Goal: Task Accomplishment & Management: Manage account settings

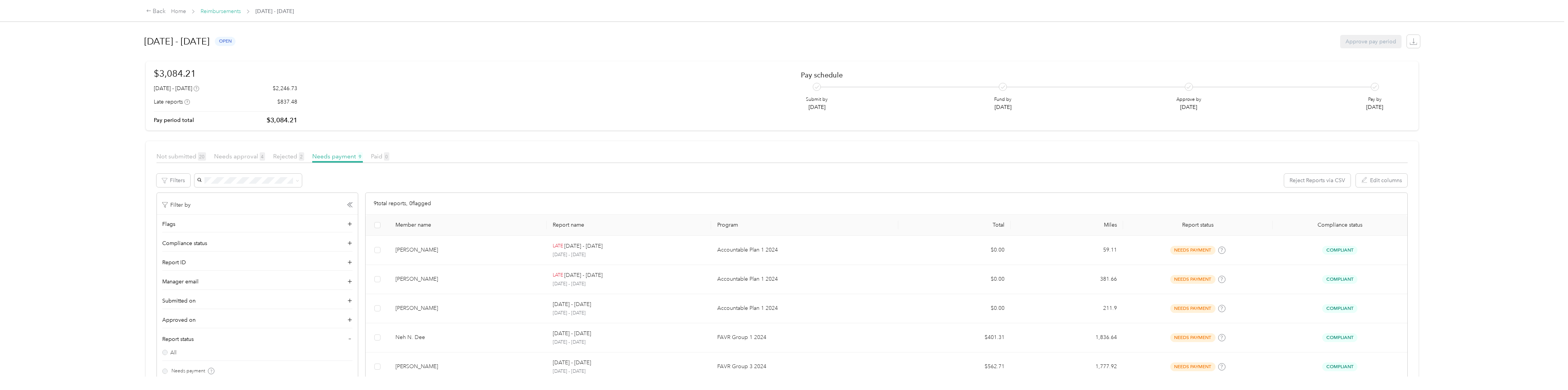
click at [225, 12] on link "Reimbursements" at bounding box center [221, 11] width 40 height 7
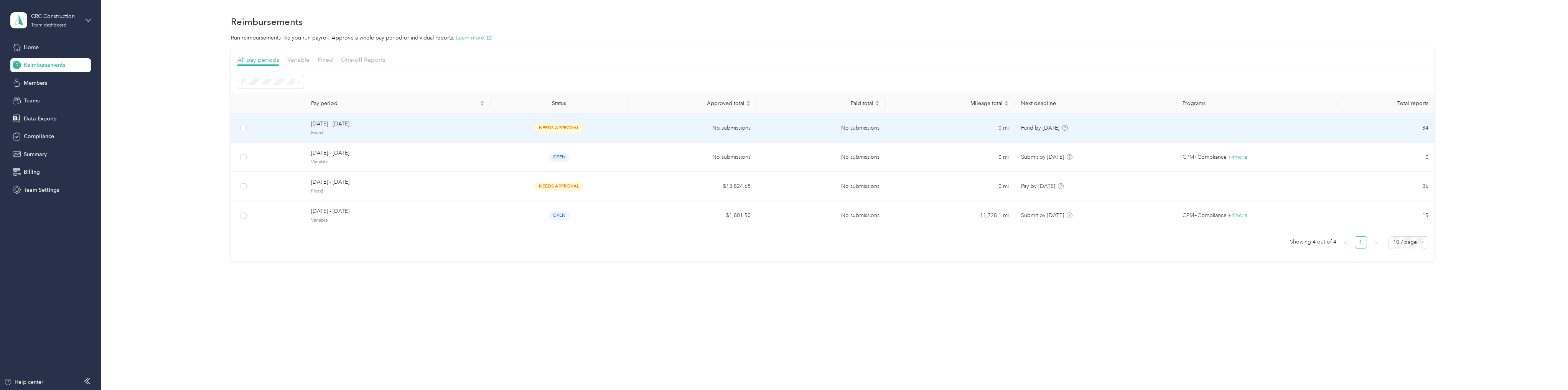
click at [281, 127] on td at bounding box center [281, 128] width 48 height 29
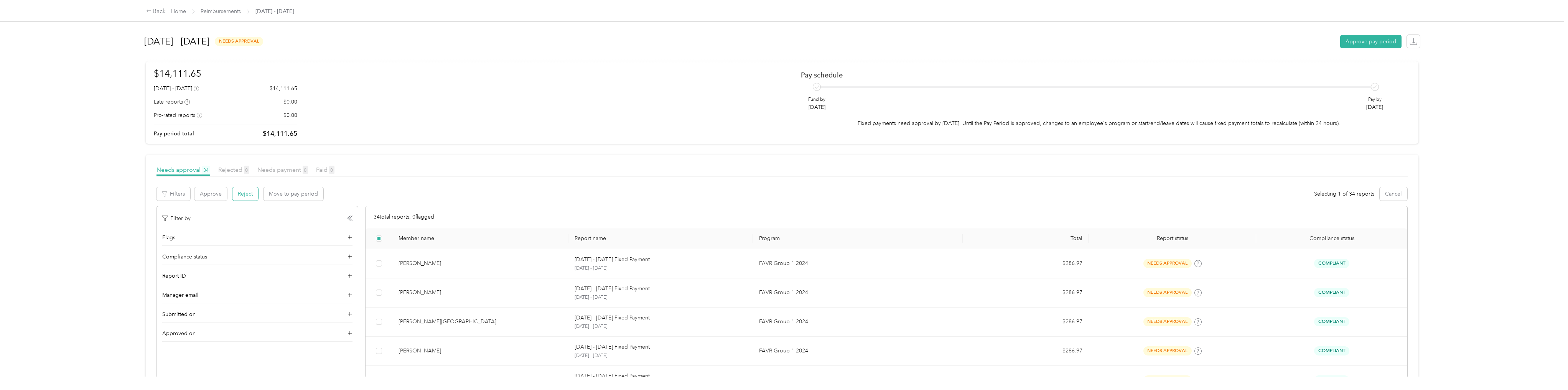
click at [251, 195] on button "Reject" at bounding box center [245, 194] width 26 height 13
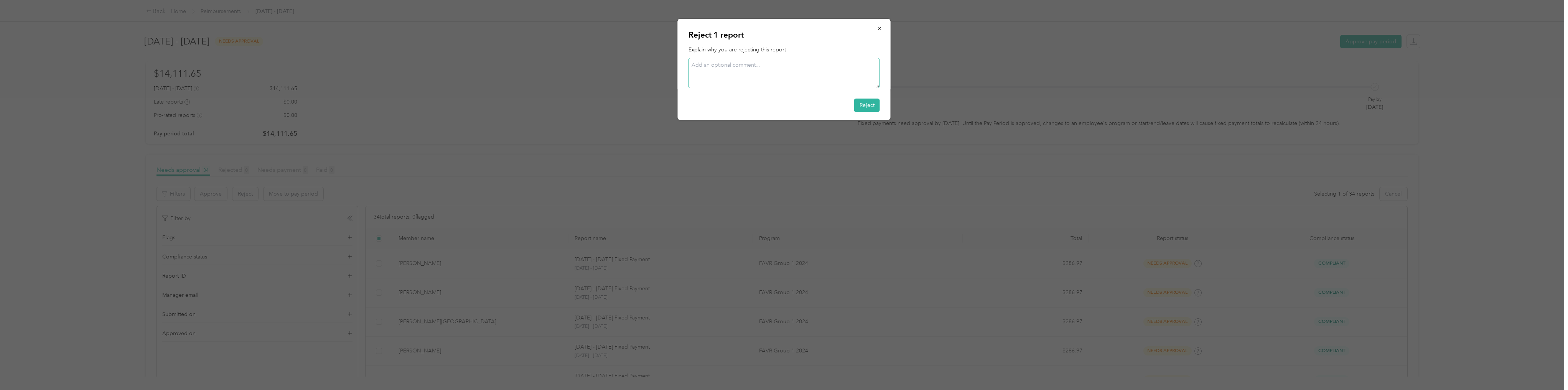
click at [722, 61] on textarea at bounding box center [784, 73] width 191 height 30
type textarea "T"
type textarea "M"
type textarea "[PERSON_NAME] is no longer employed by CRC."
click at [864, 103] on button "Reject" at bounding box center [867, 105] width 26 height 13
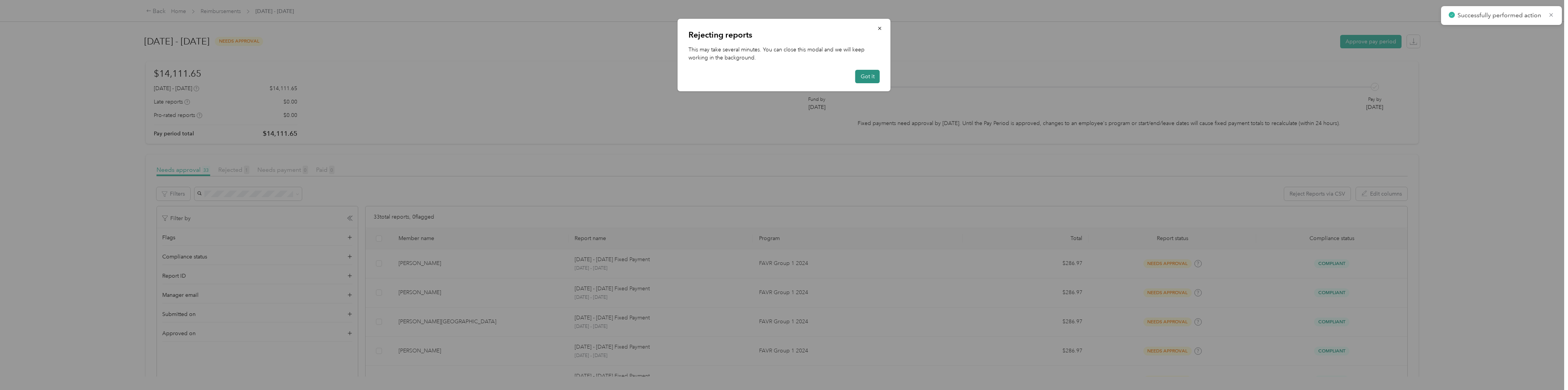
click at [867, 79] on button "Got it" at bounding box center [867, 77] width 24 height 13
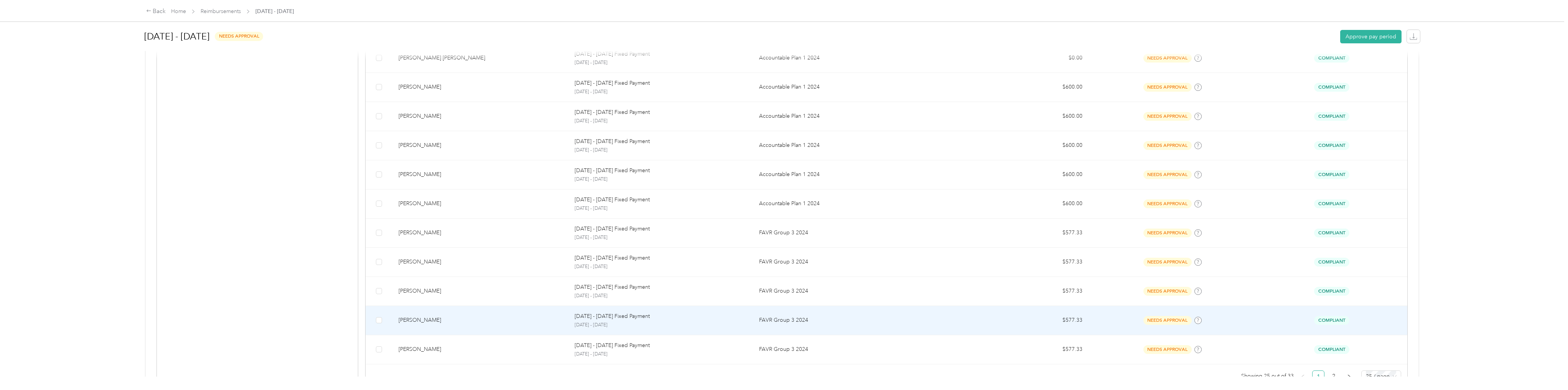
scroll to position [644, 0]
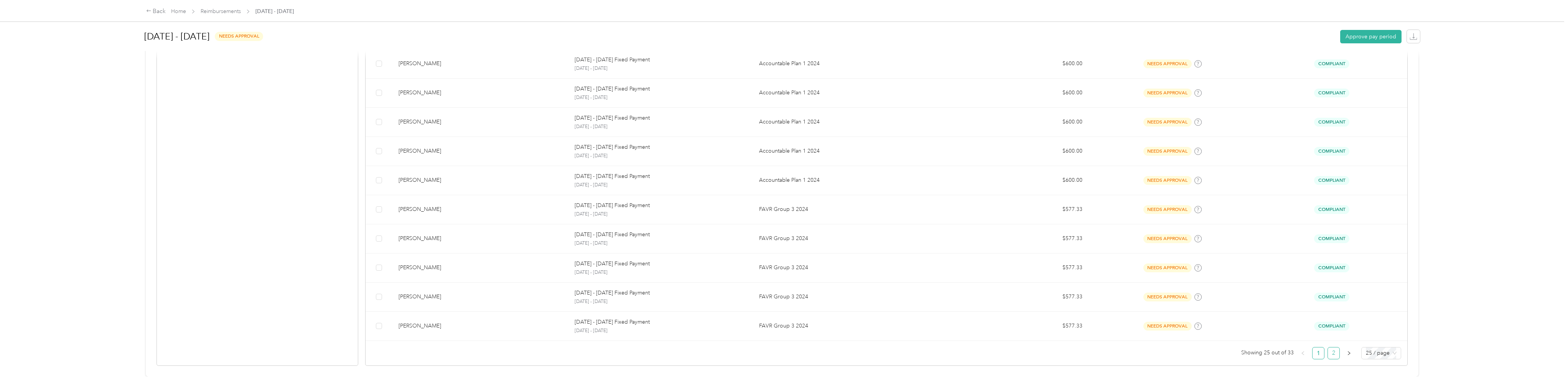
click at [1333, 349] on link "2" at bounding box center [1334, 353] width 12 height 12
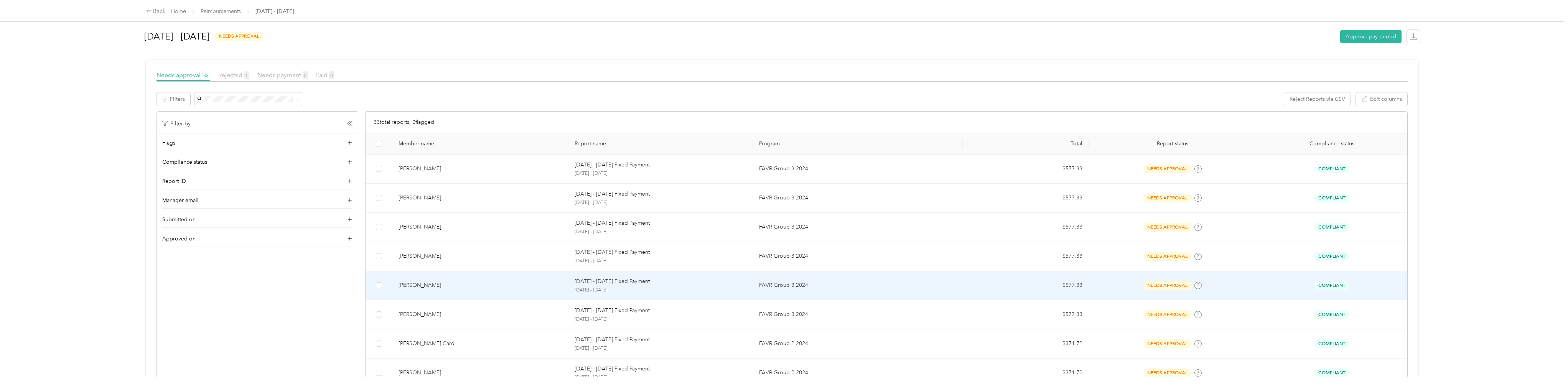
scroll to position [150, 0]
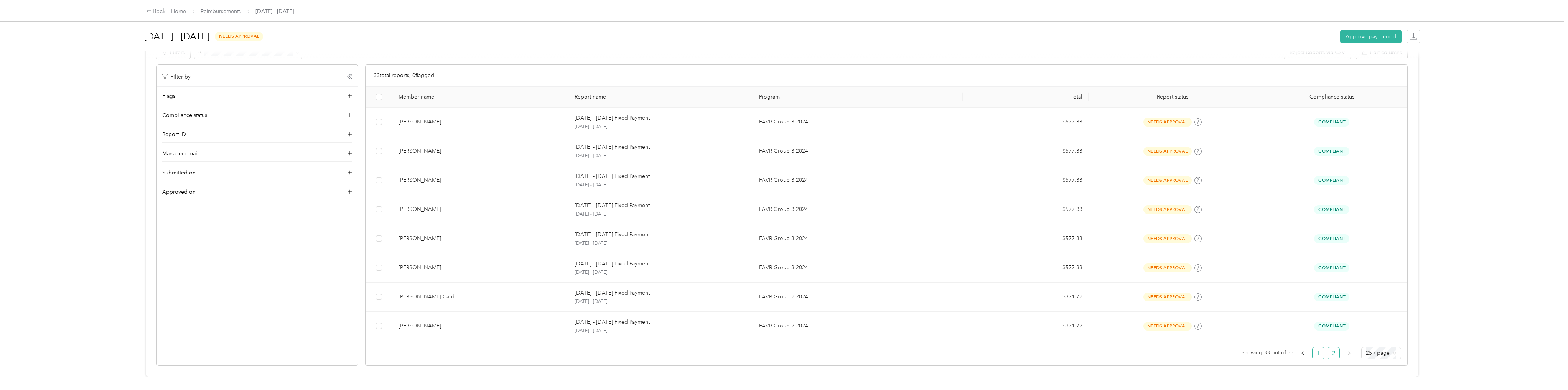
click at [1317, 349] on link "1" at bounding box center [1318, 353] width 12 height 12
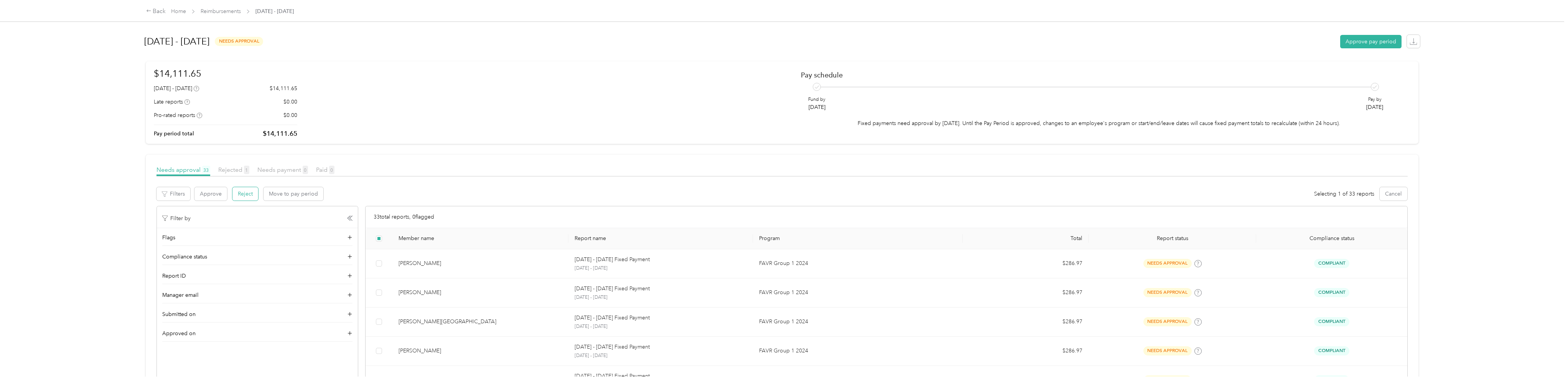
click at [247, 193] on button "Reject" at bounding box center [245, 194] width 26 height 13
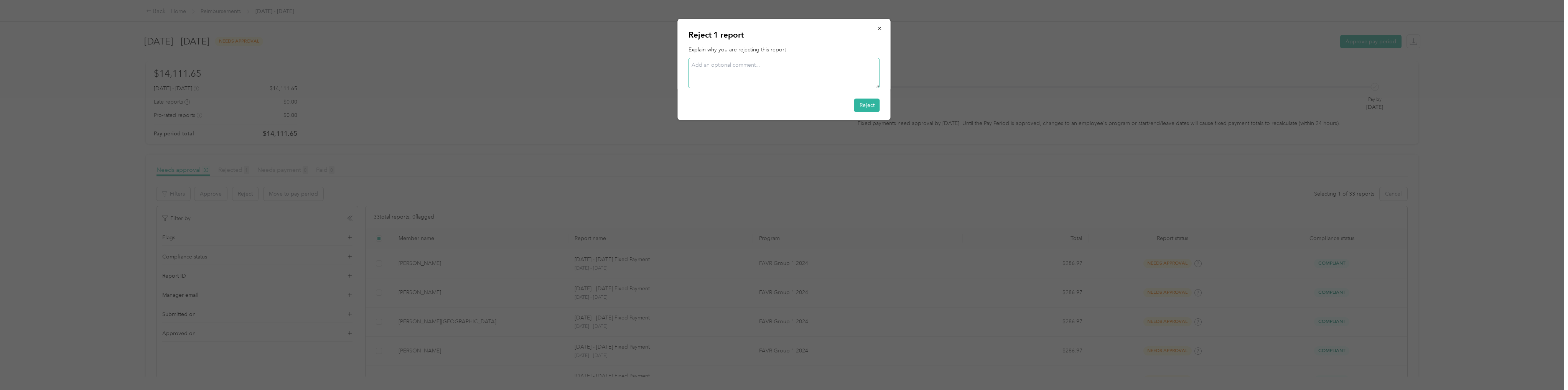
click at [760, 68] on textarea at bounding box center [784, 73] width 191 height 30
type textarea "[PERSON_NAME] is using a company truck now."
click at [873, 107] on button "Reject" at bounding box center [867, 105] width 26 height 13
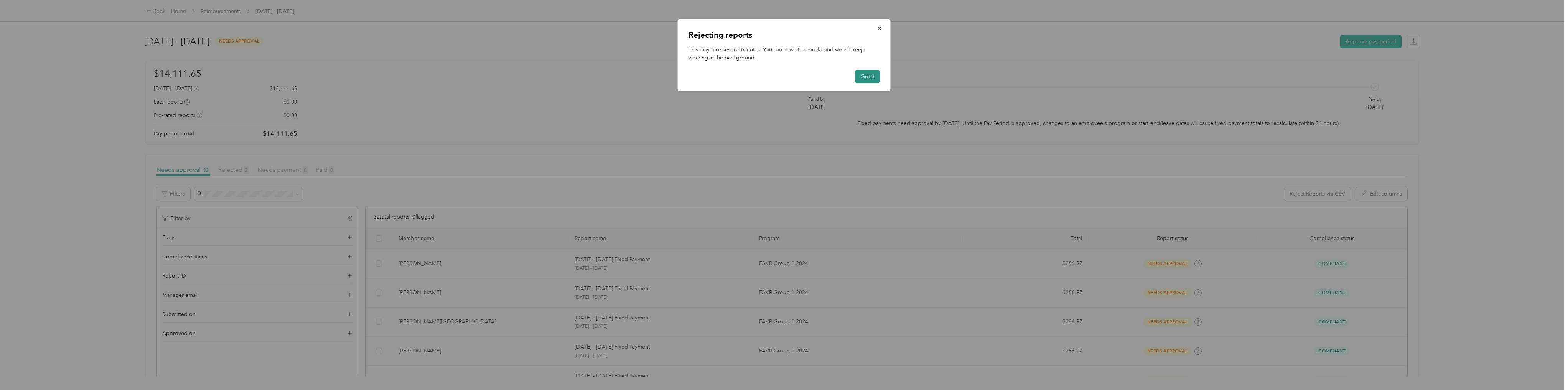
click at [869, 75] on button "Got it" at bounding box center [867, 77] width 24 height 13
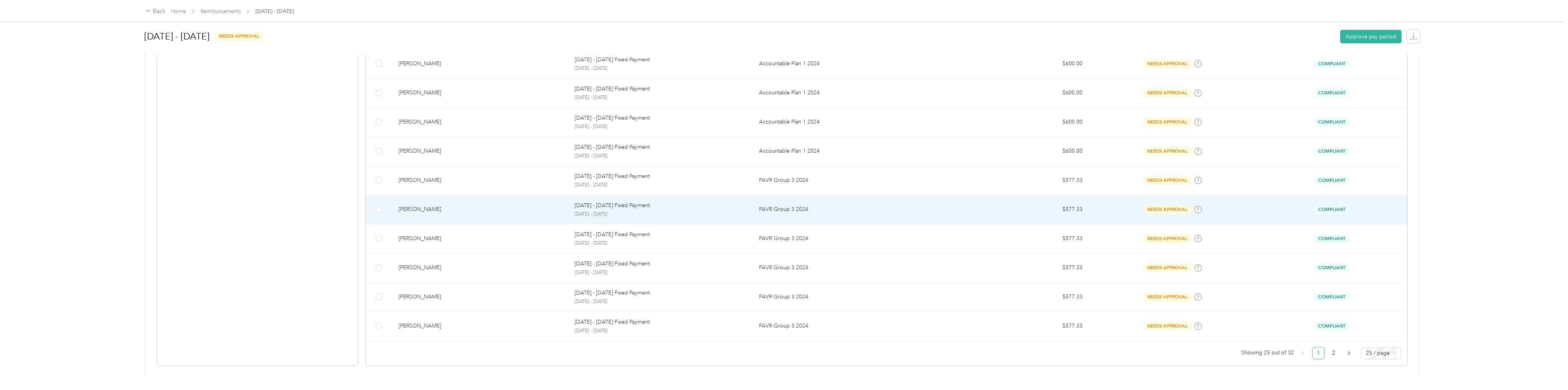
scroll to position [644, 0]
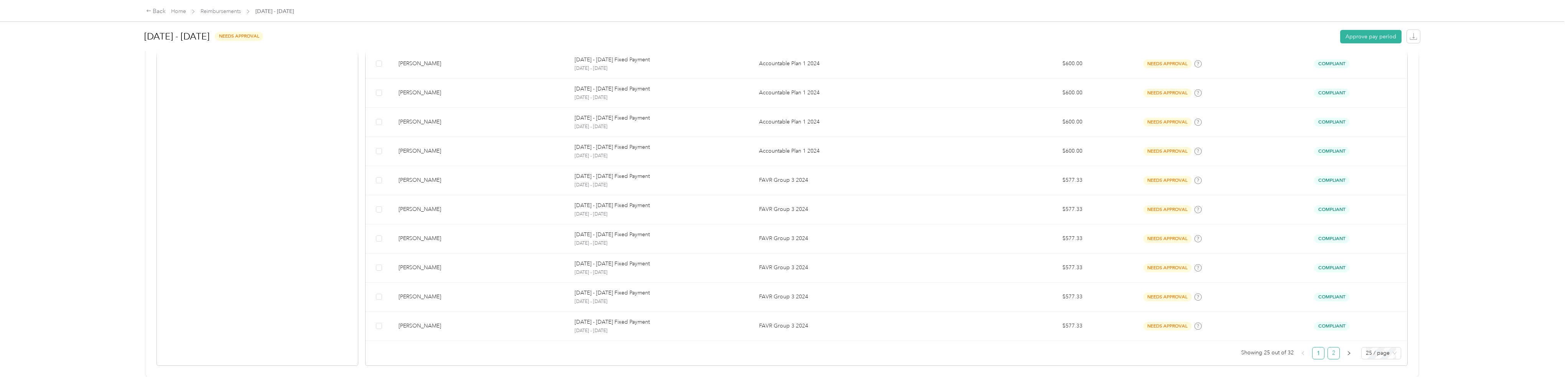
click at [1336, 351] on link "2" at bounding box center [1334, 353] width 12 height 12
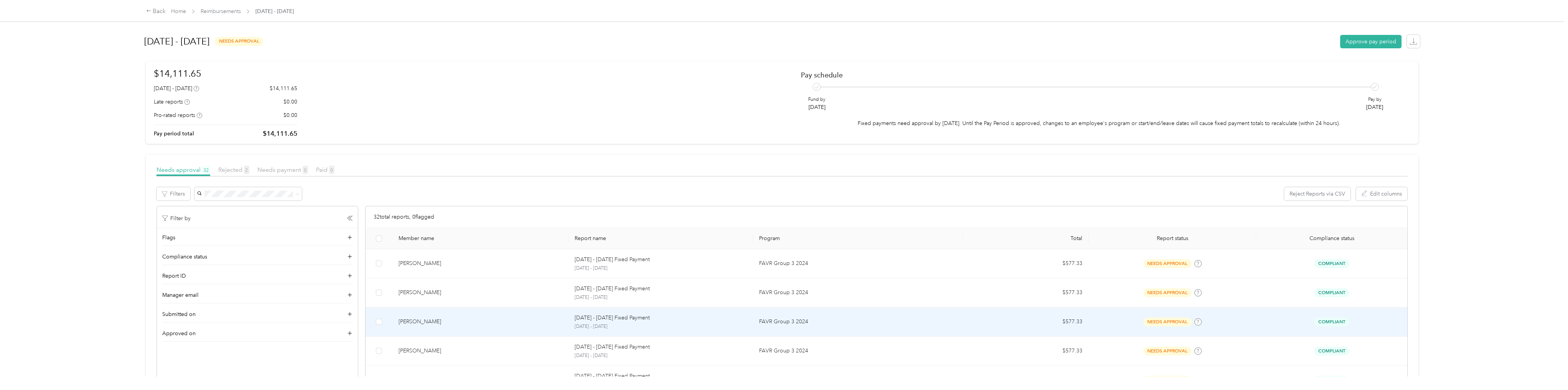
scroll to position [120, 0]
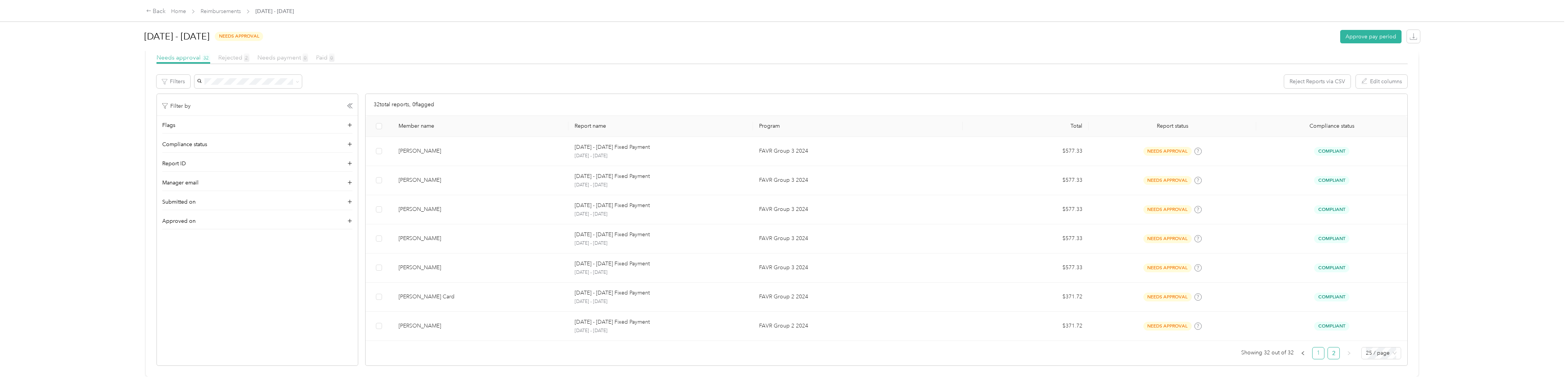
click at [1318, 347] on link "1" at bounding box center [1318, 353] width 12 height 12
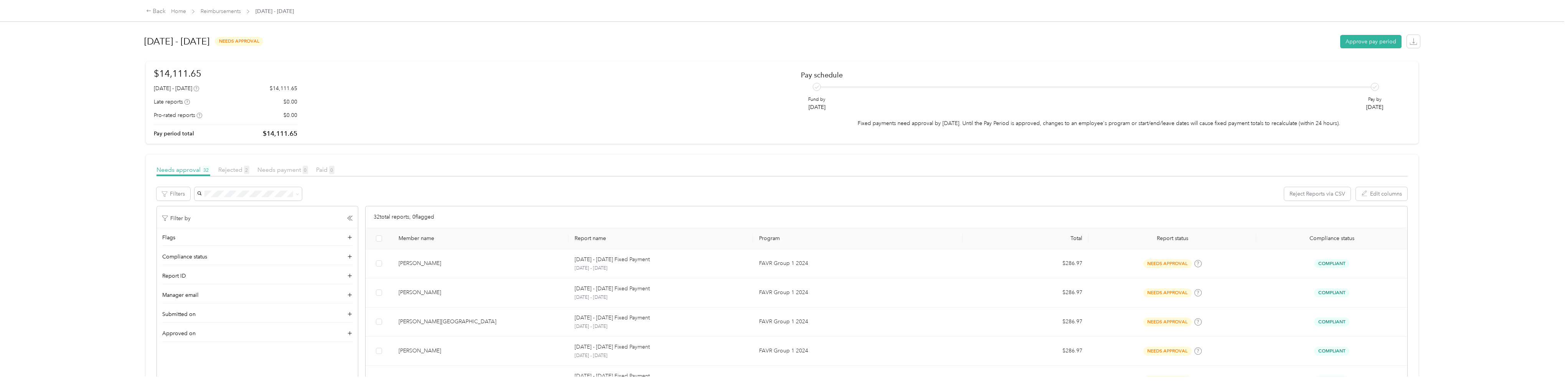
click at [1458, 291] on div "Back Home Reimbursements [DATE] - [DATE] [DATE] - [DATE] needs approval Approve…" at bounding box center [782, 195] width 1564 height 390
click at [250, 198] on button "Reject" at bounding box center [245, 194] width 26 height 13
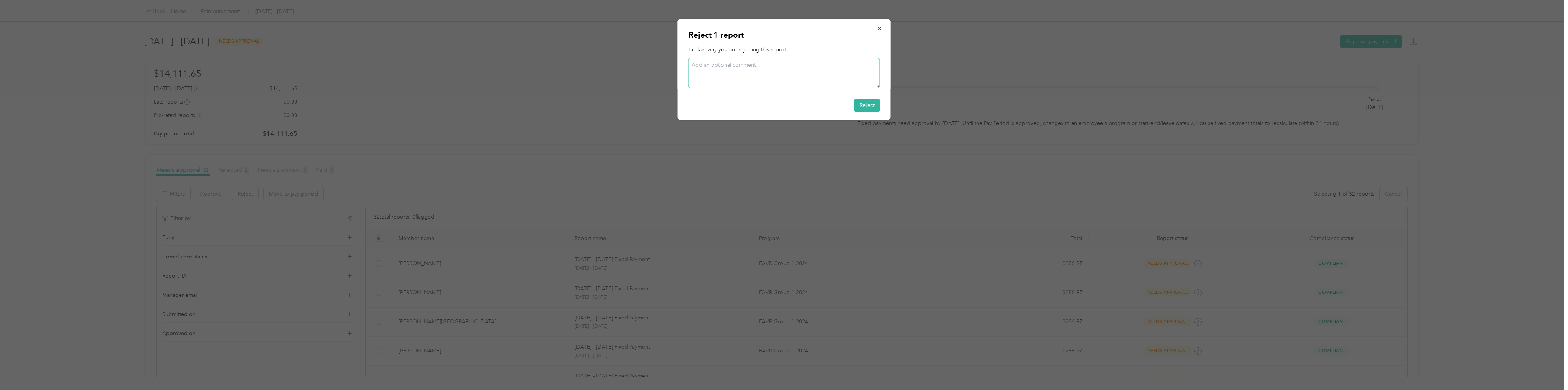
click at [707, 74] on textarea at bounding box center [784, 73] width 191 height 30
type textarea "[PERSON_NAME] will start using a company truck starting [DATE]."
click at [873, 108] on button "Reject" at bounding box center [867, 105] width 26 height 13
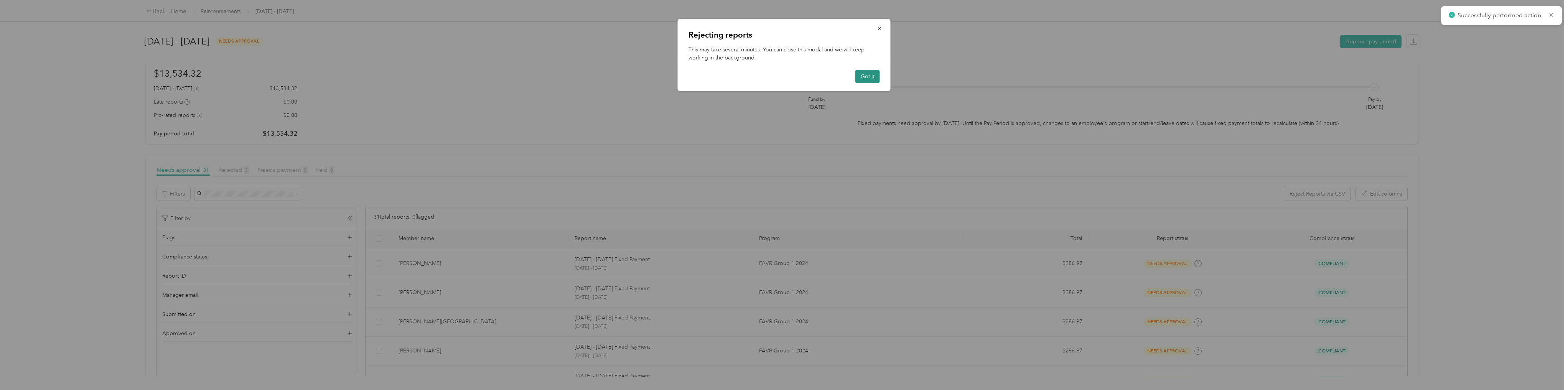
click at [873, 76] on button "Got it" at bounding box center [867, 77] width 24 height 13
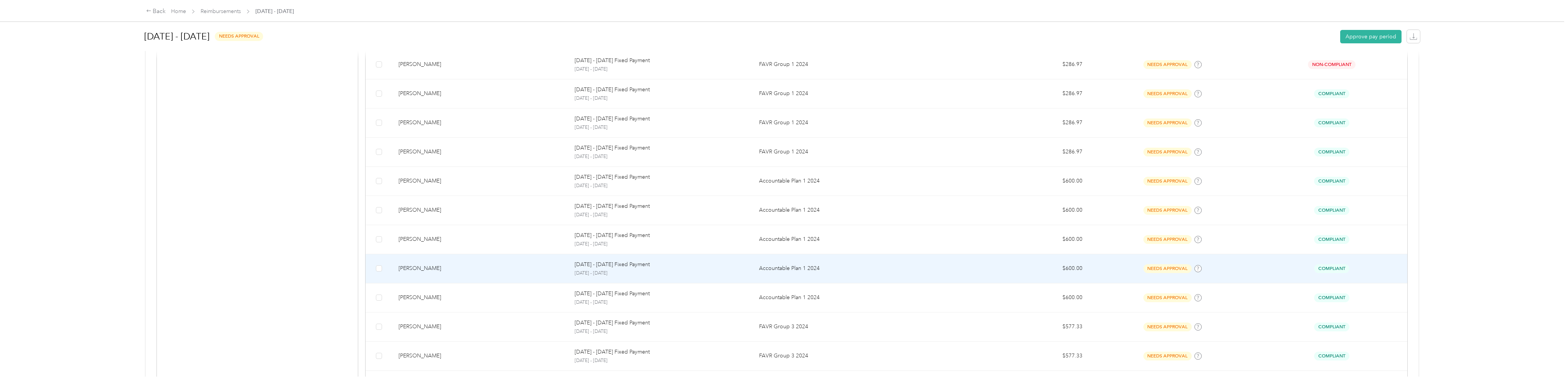
scroll to position [644, 0]
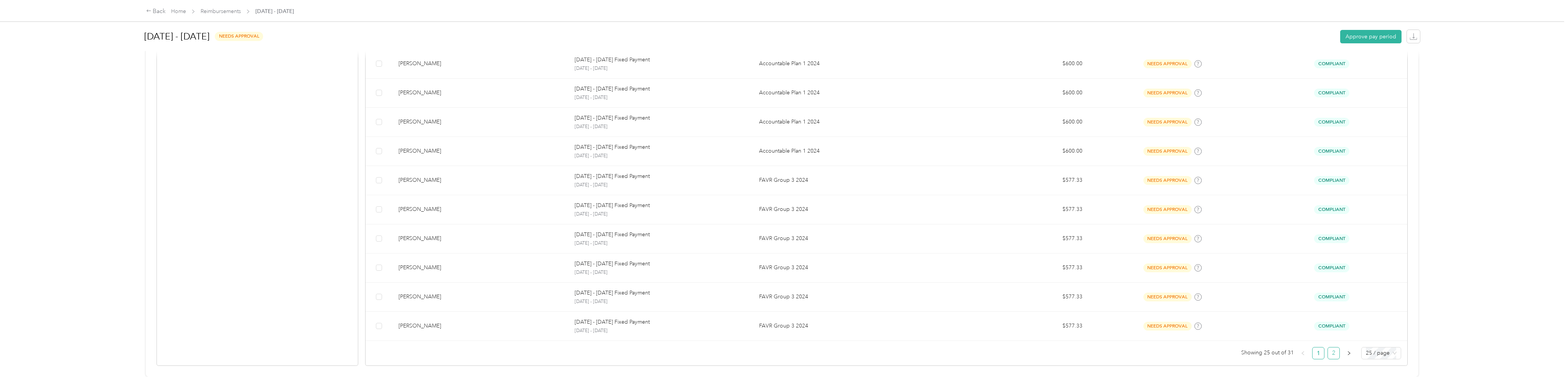
click at [1332, 348] on link "2" at bounding box center [1334, 353] width 12 height 12
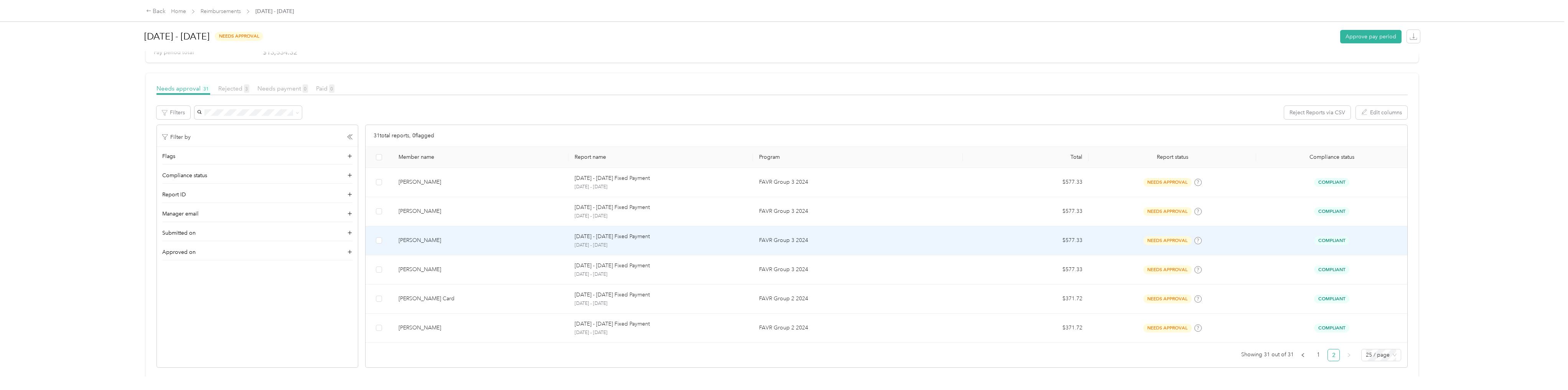
scroll to position [92, 0]
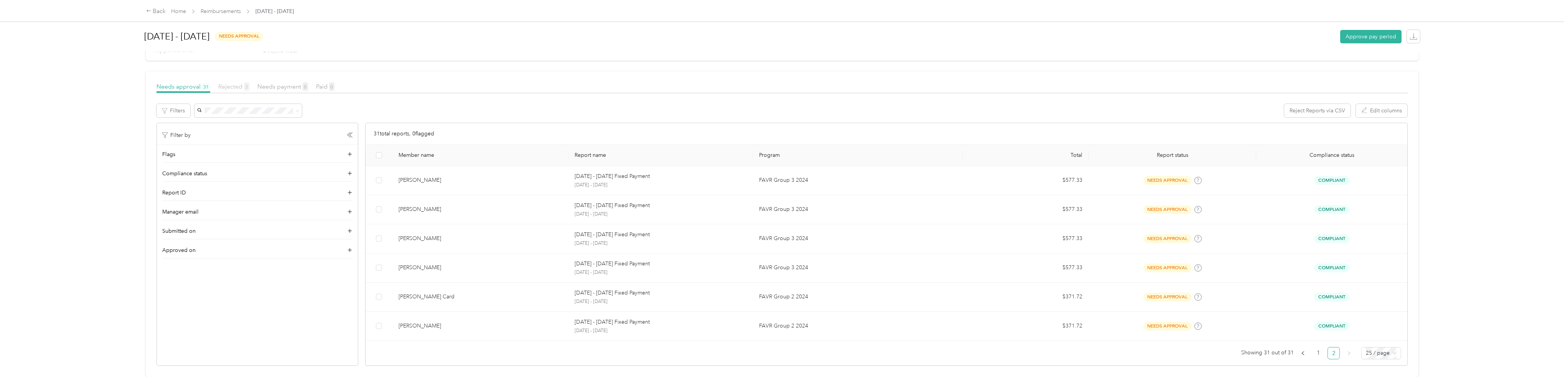
click at [231, 83] on span "Rejected 3" at bounding box center [234, 86] width 31 height 7
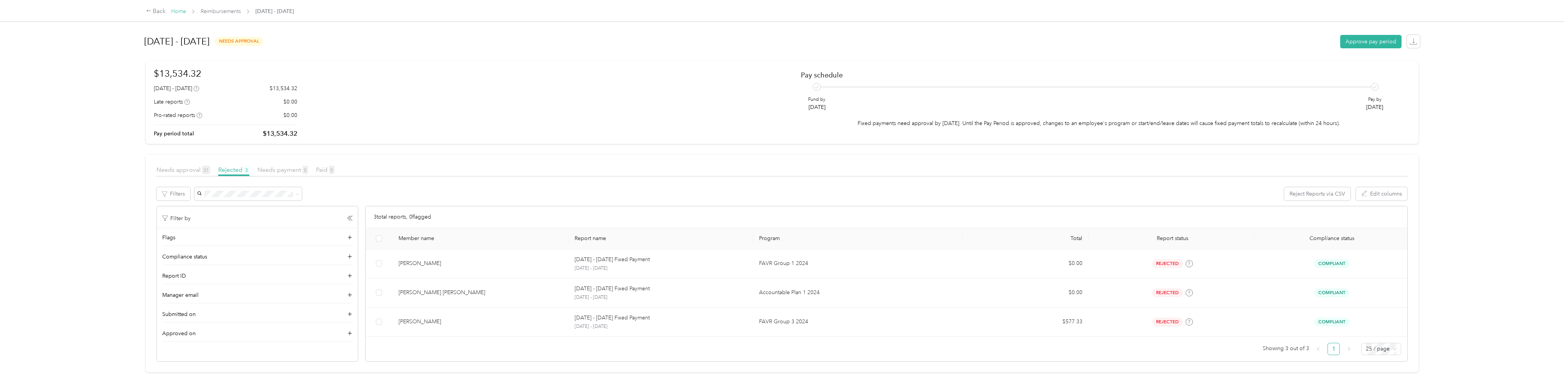
click at [180, 14] on link "Home" at bounding box center [178, 11] width 15 height 7
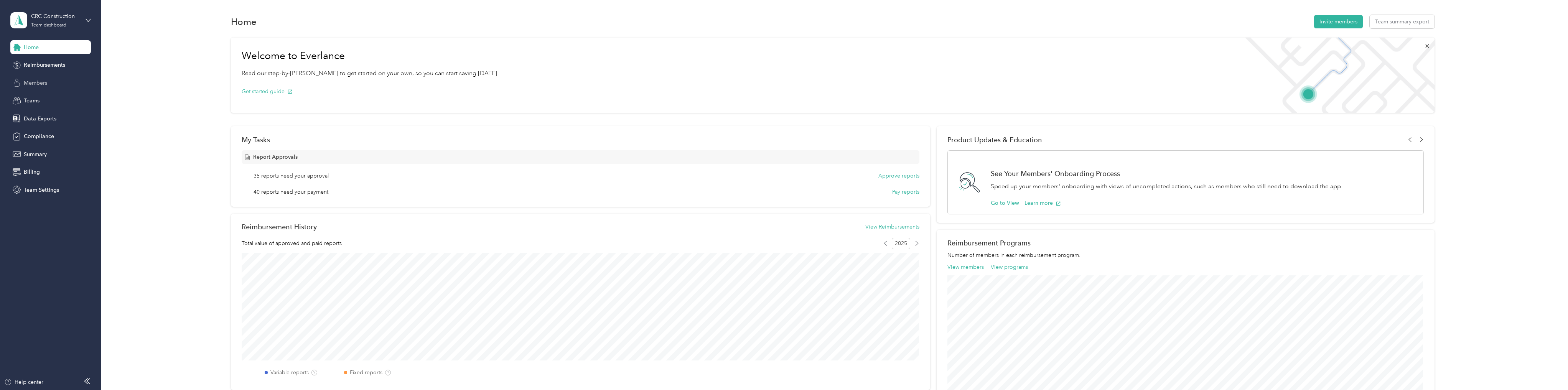
click at [39, 82] on span "Members" at bounding box center [35, 83] width 23 height 8
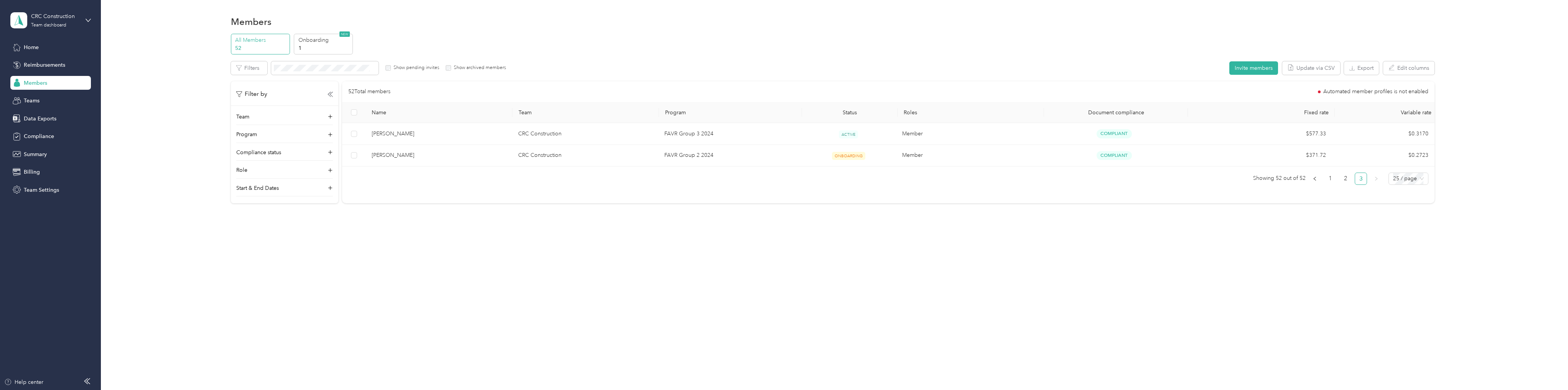
click at [32, 82] on span "Members" at bounding box center [35, 83] width 23 height 8
click at [1331, 179] on link "1" at bounding box center [1330, 178] width 12 height 12
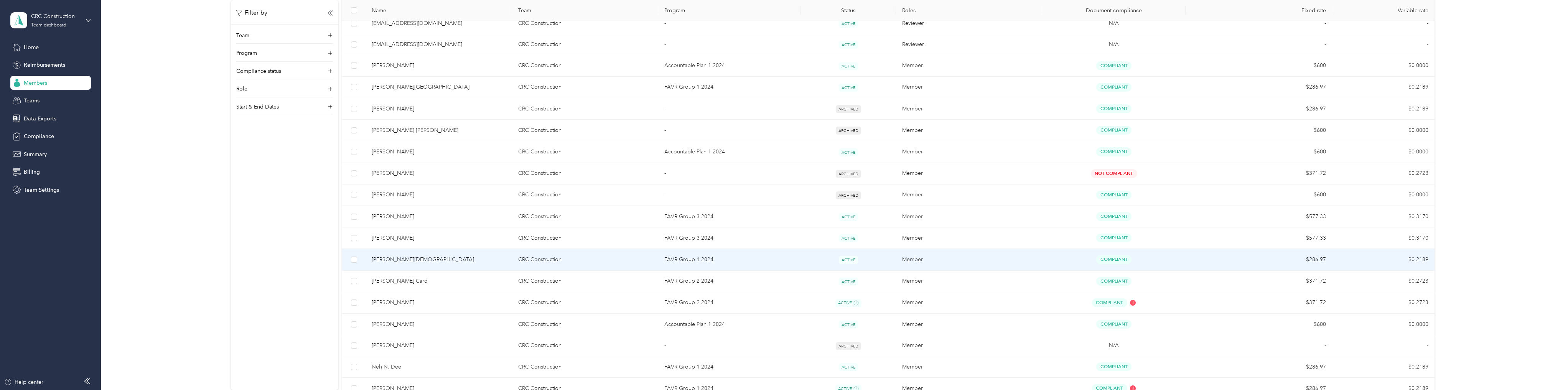
scroll to position [153, 0]
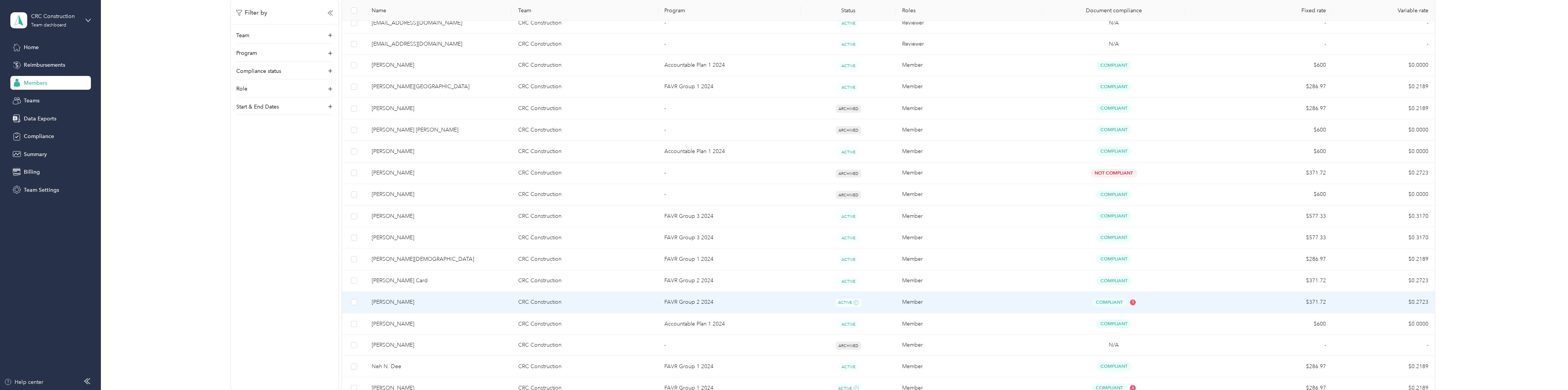
click at [404, 303] on span "[PERSON_NAME]" at bounding box center [439, 302] width 134 height 9
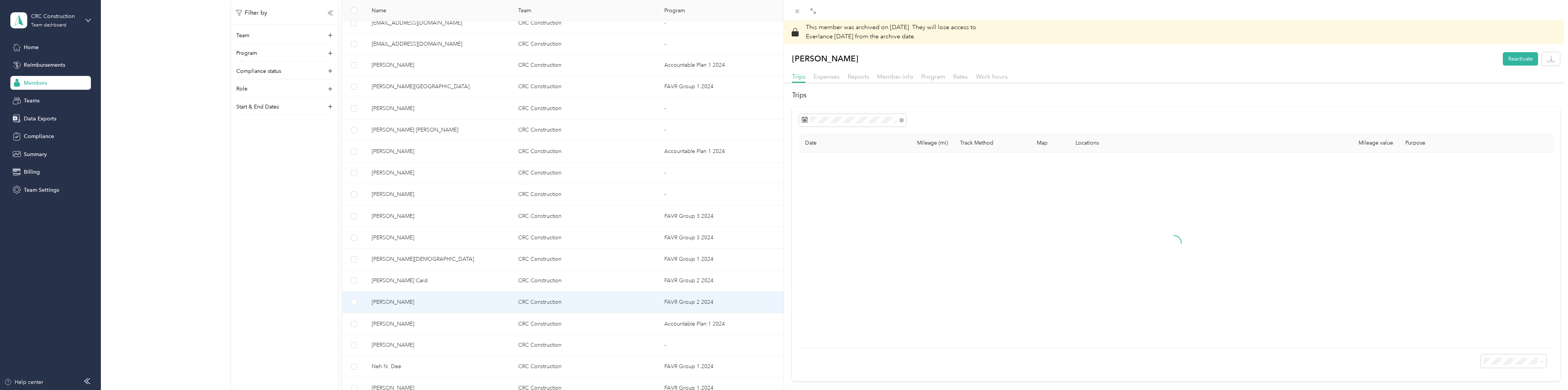
click at [279, 316] on div "This member was archived on [DATE] . They will lose access to Everlance [DATE] …" at bounding box center [784, 195] width 1568 height 390
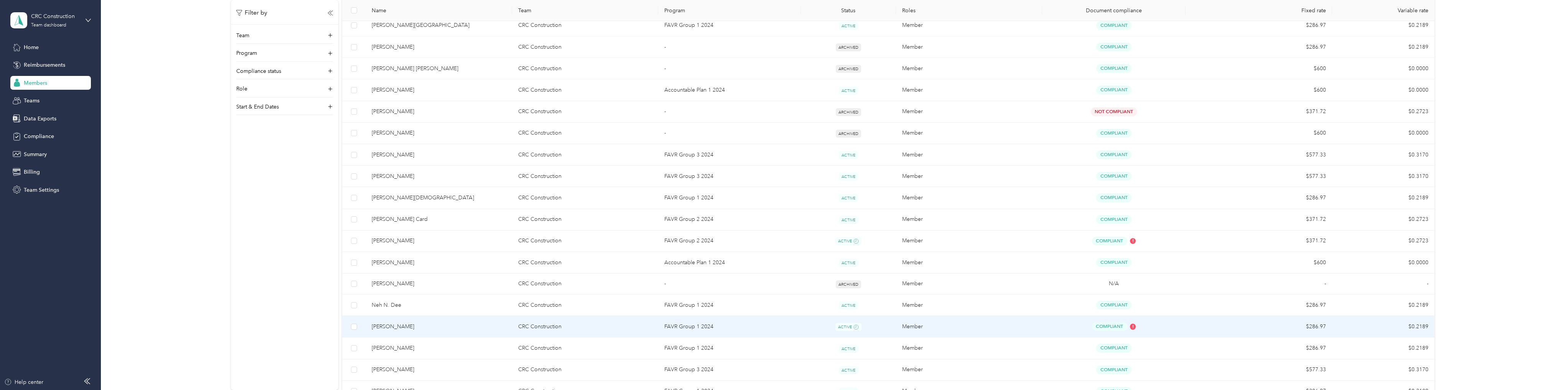
scroll to position [245, 0]
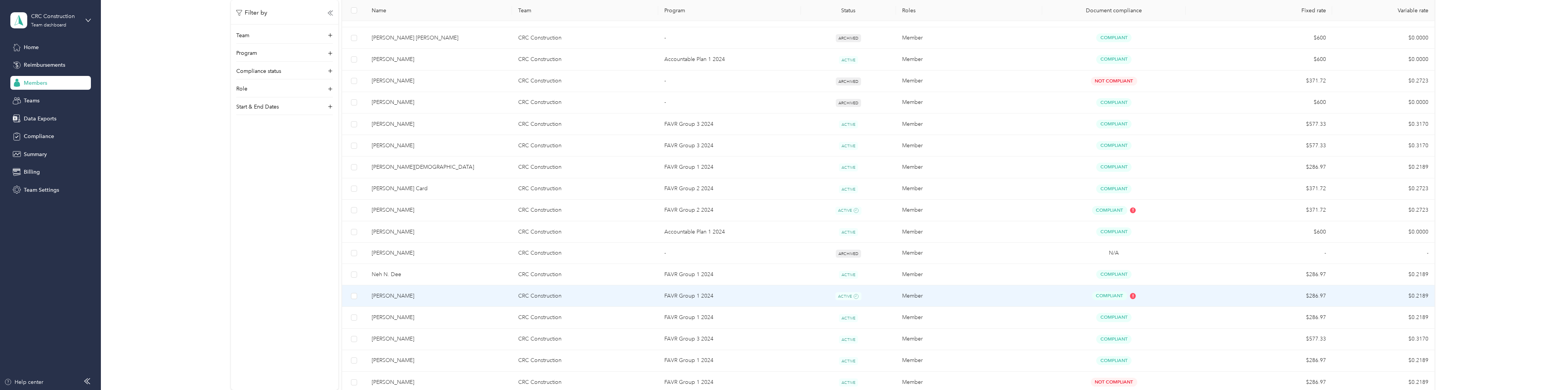
click at [387, 293] on span "[PERSON_NAME]" at bounding box center [439, 296] width 134 height 9
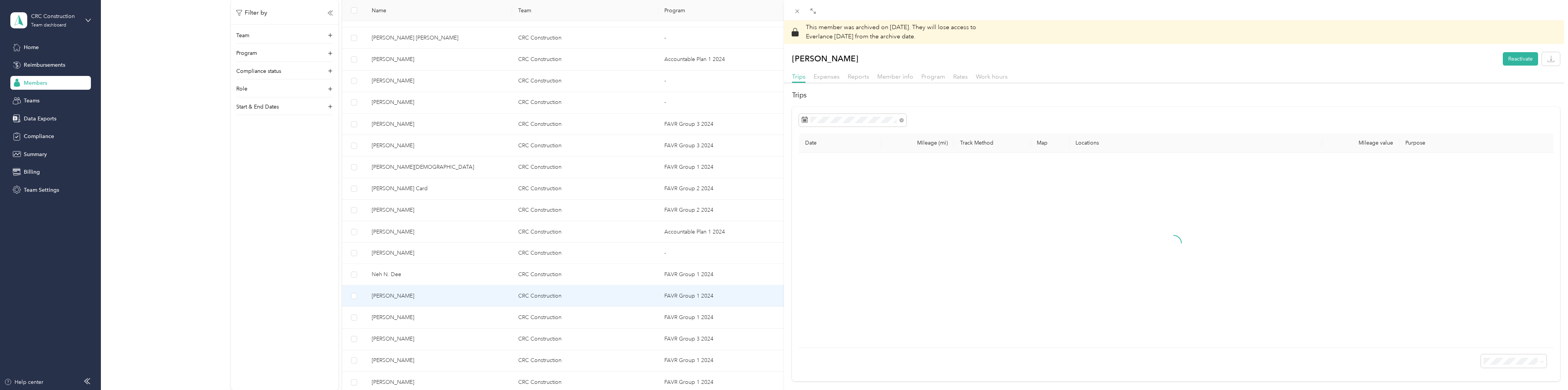
click at [400, 318] on div "This member was archived on [DATE] . They will lose access to Everlance [DATE] …" at bounding box center [784, 195] width 1568 height 390
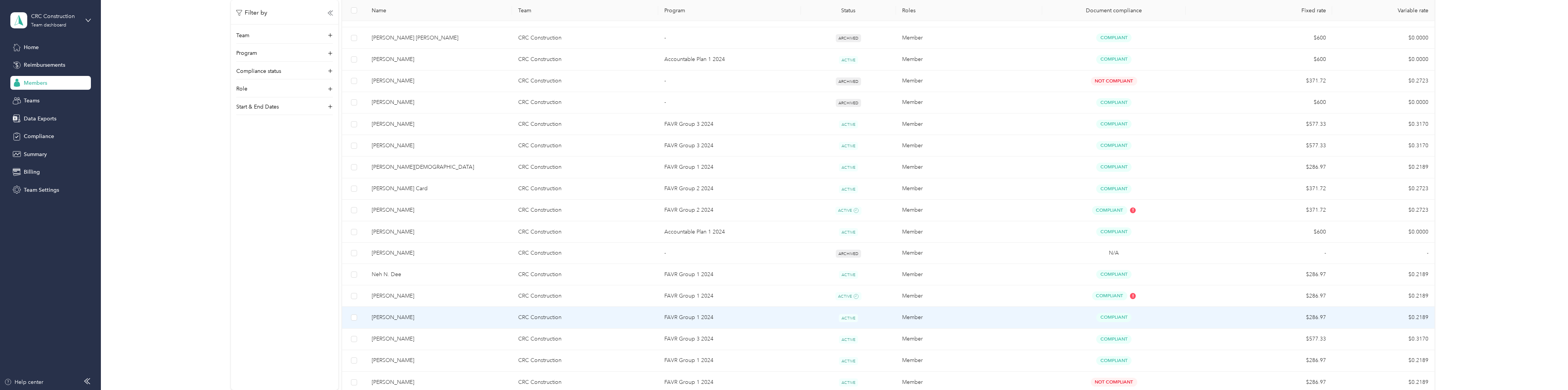
click at [382, 319] on span "[PERSON_NAME]" at bounding box center [439, 318] width 134 height 9
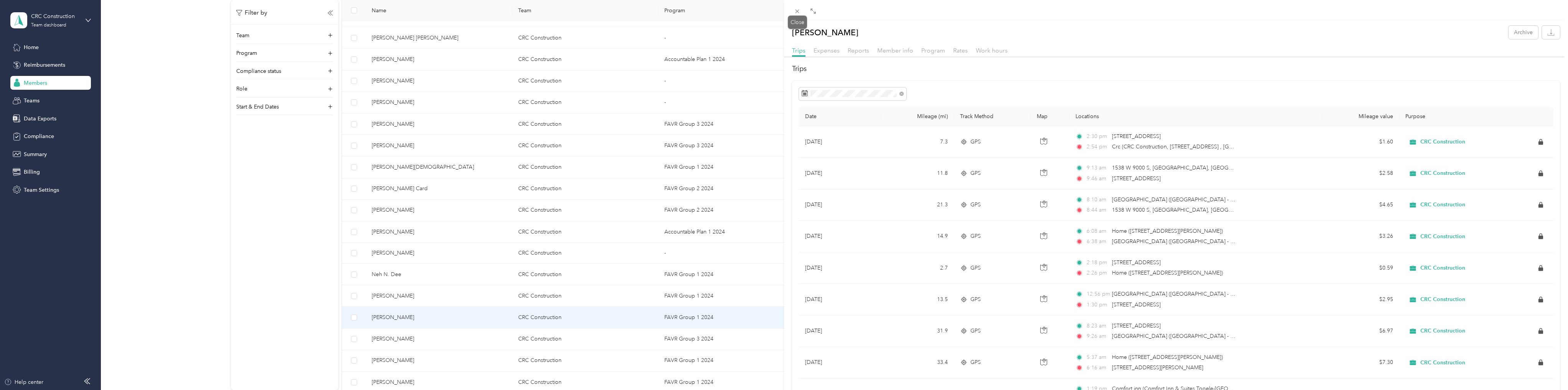
click at [799, 12] on icon at bounding box center [797, 11] width 7 height 7
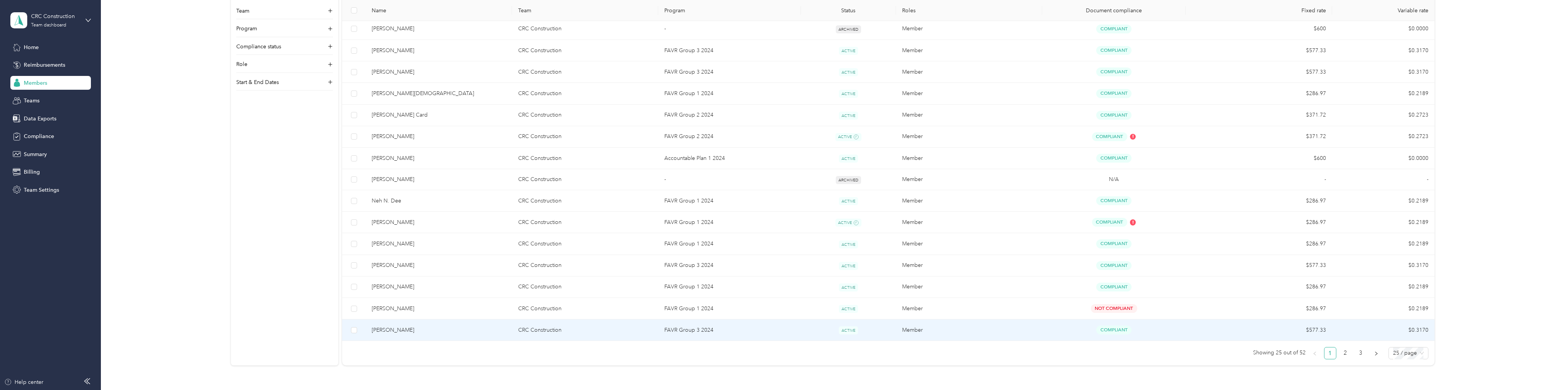
scroll to position [338, 0]
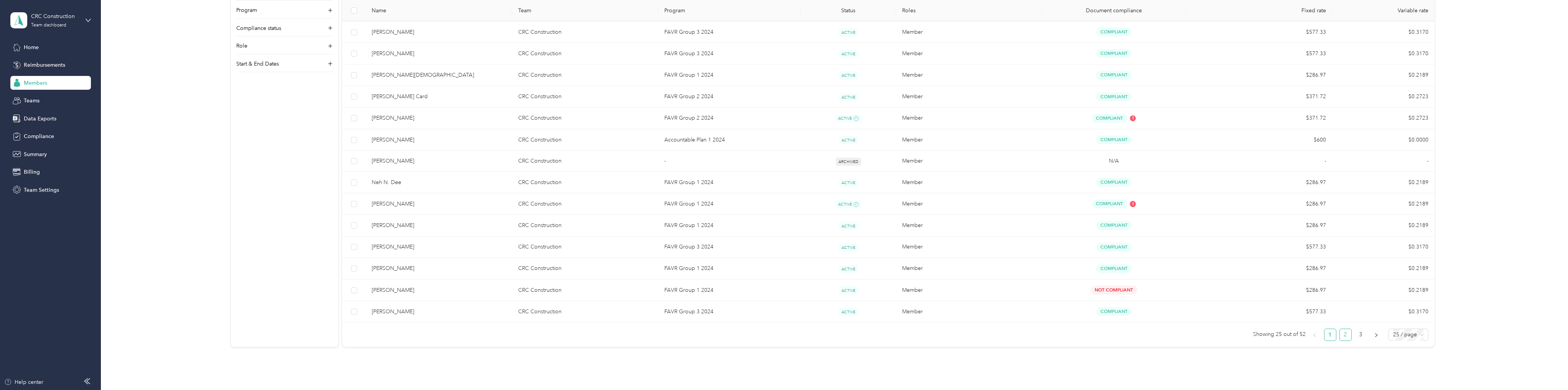
click at [1343, 335] on link "2" at bounding box center [1345, 335] width 12 height 12
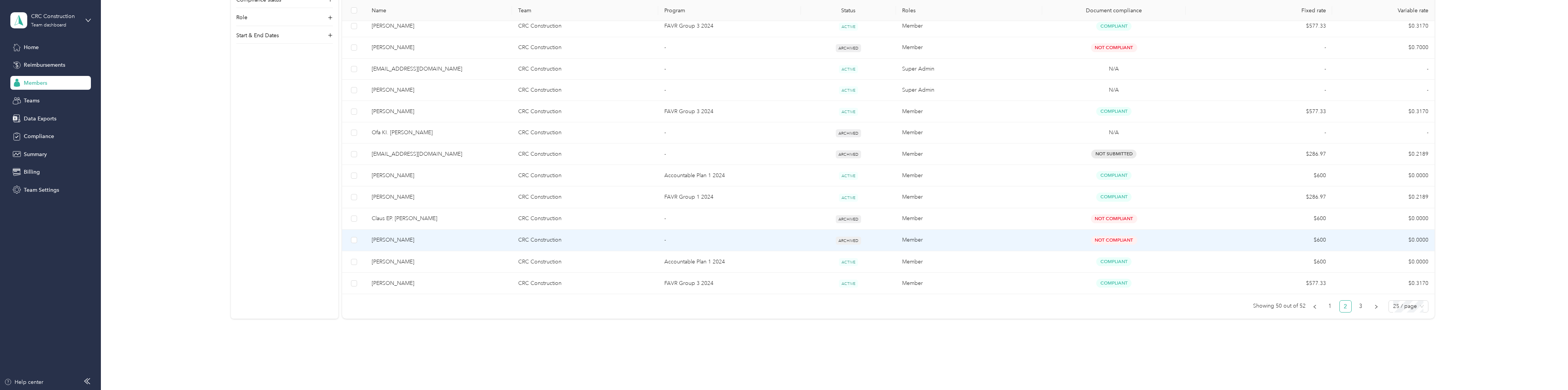
scroll to position [368, 0]
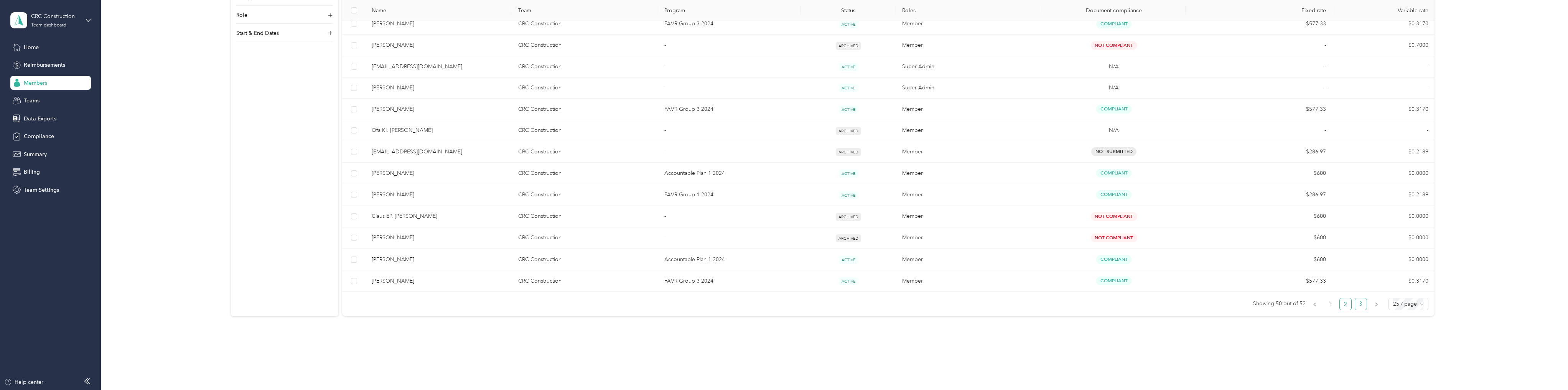
click at [1362, 301] on link "3" at bounding box center [1360, 304] width 12 height 12
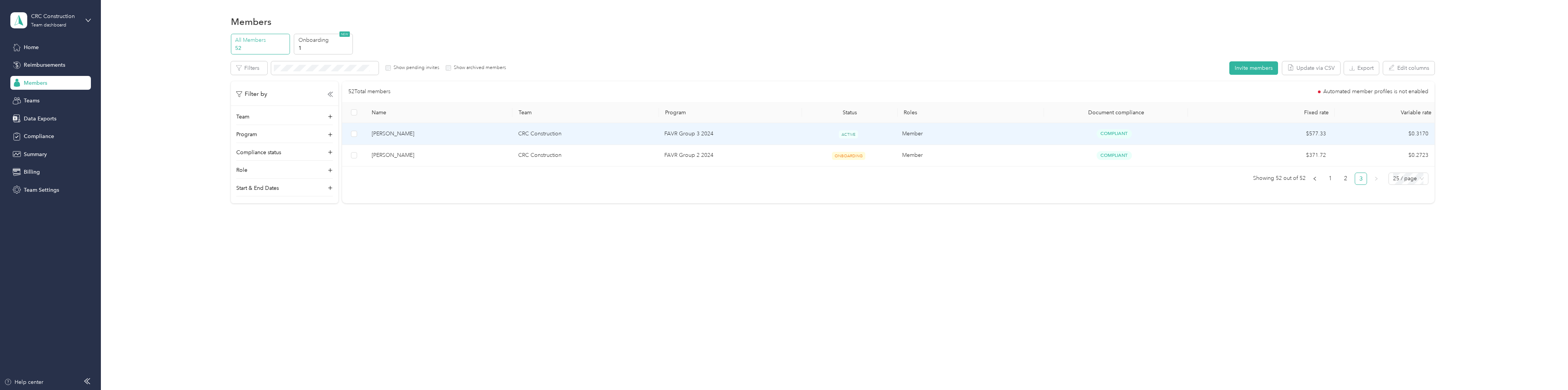
click at [402, 133] on span "[PERSON_NAME]" at bounding box center [439, 134] width 135 height 9
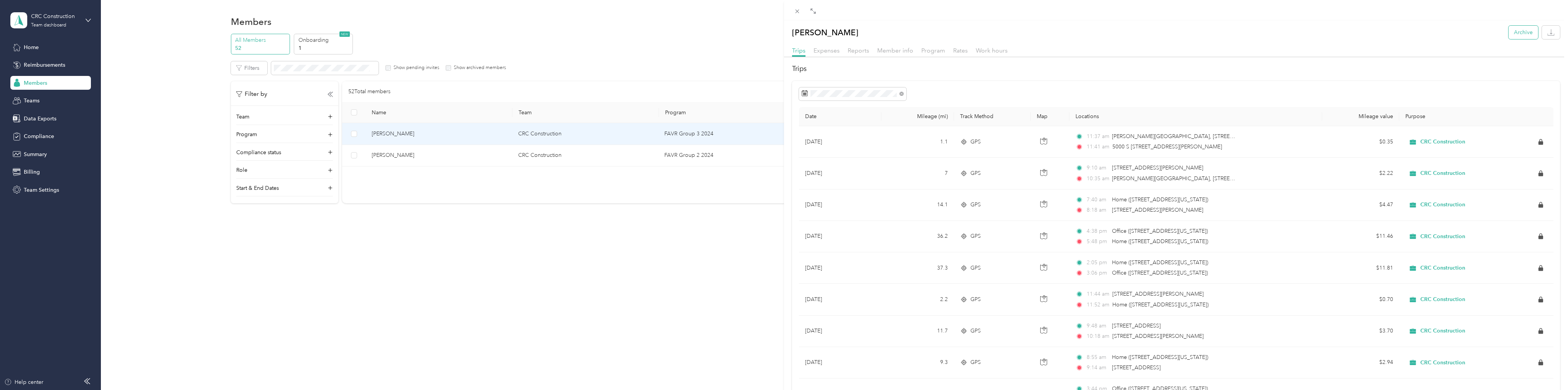
click at [1517, 33] on button "Archive" at bounding box center [1523, 32] width 30 height 13
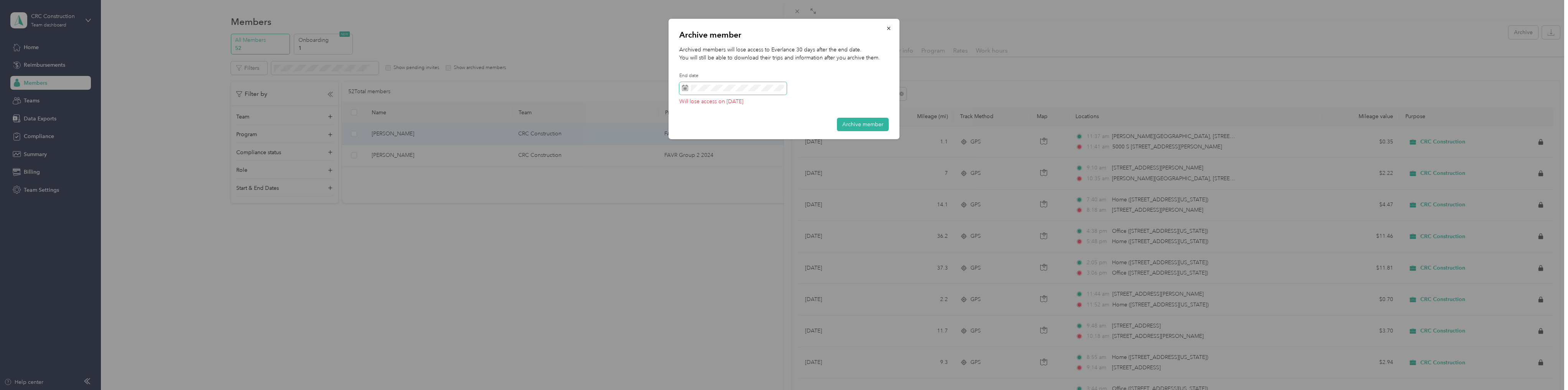
click at [655, 389] on div "Drag to resize Click to close [PERSON_NAME] Archive Trips Expenses Reports Memb…" at bounding box center [782, 390] width 1564 height 0
click at [686, 88] on rect at bounding box center [685, 87] width 1 height 1
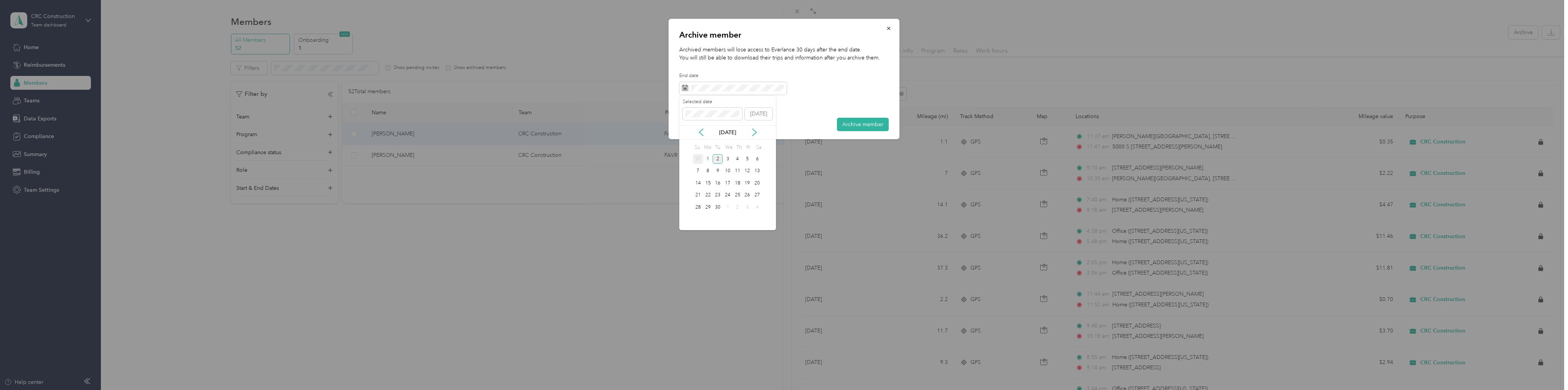
click at [700, 159] on div "31" at bounding box center [698, 159] width 10 height 10
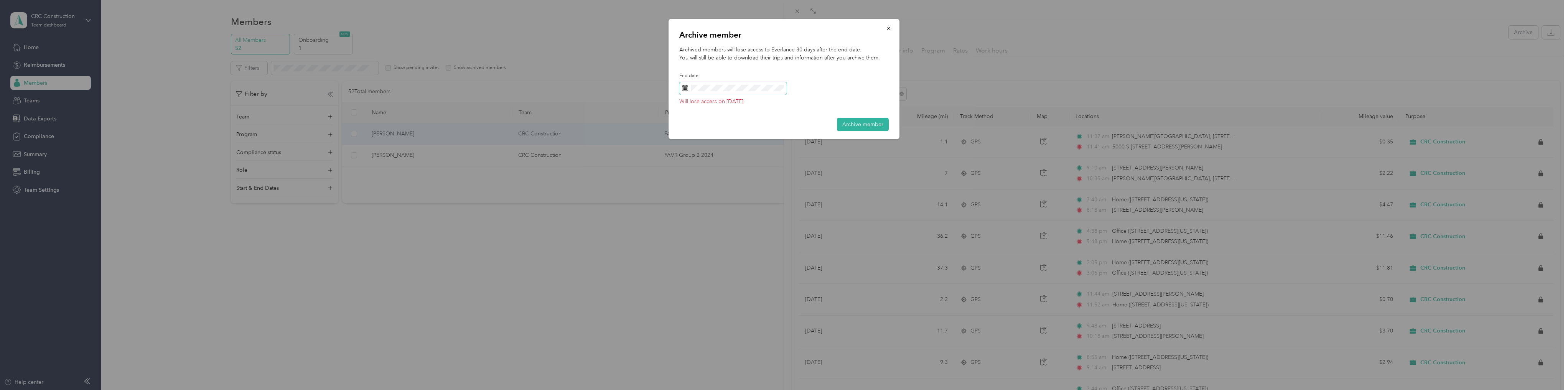
click at [686, 89] on rect at bounding box center [686, 88] width 1 height 1
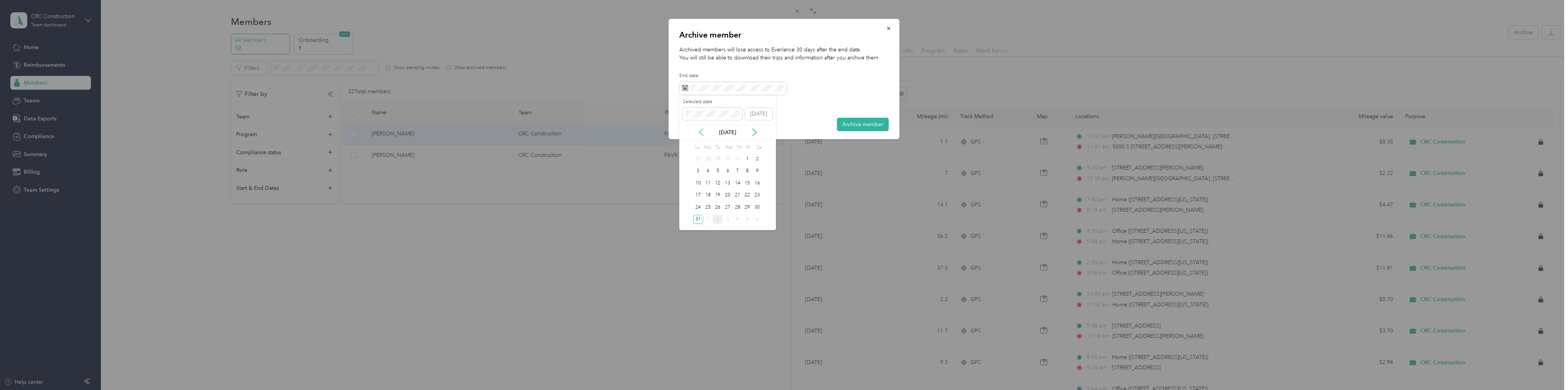
click at [701, 133] on icon at bounding box center [701, 132] width 4 height 7
click at [706, 158] on div "30" at bounding box center [708, 159] width 10 height 10
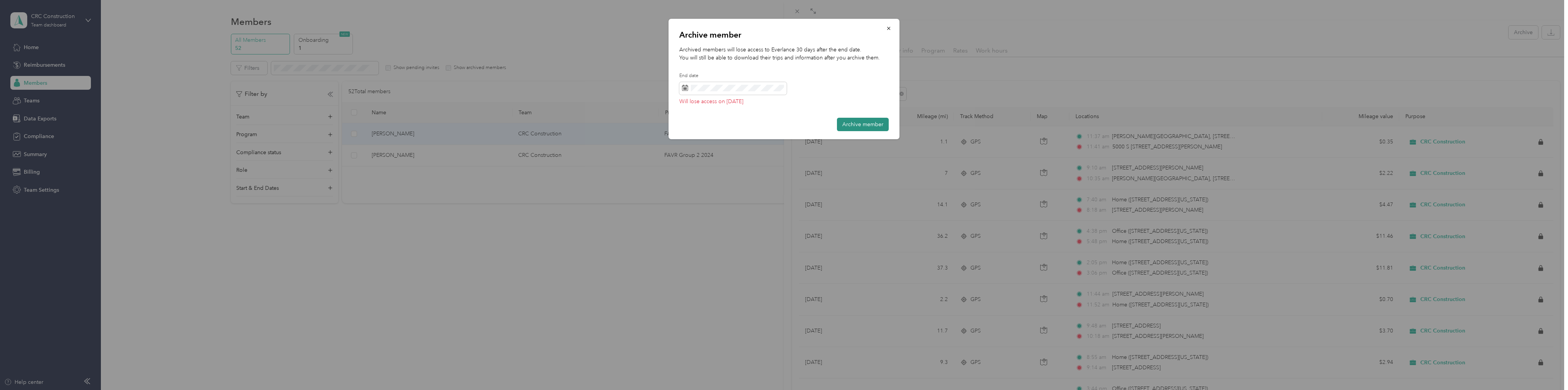
click at [870, 123] on button "Archive member" at bounding box center [863, 124] width 52 height 13
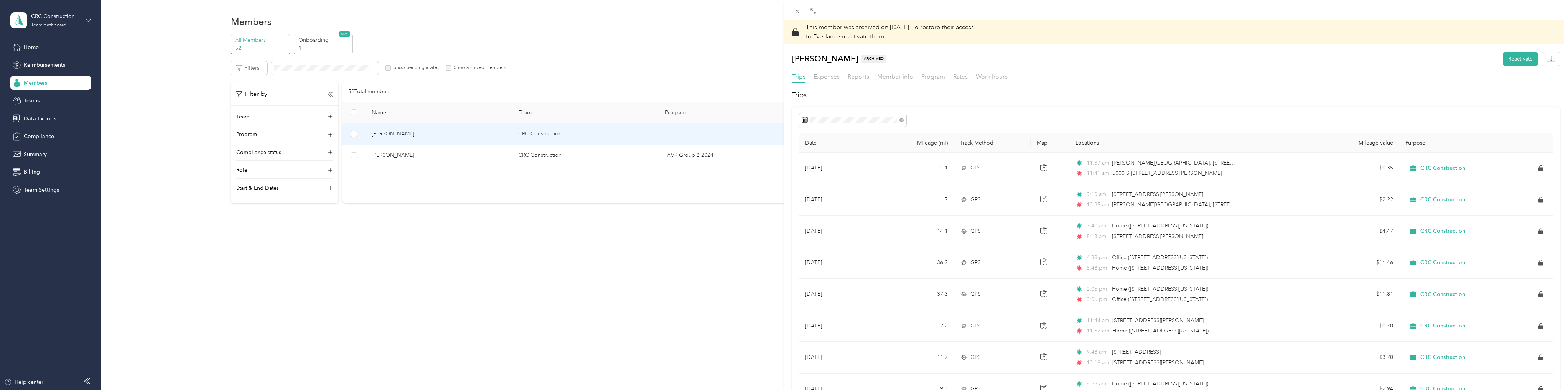
drag, startPoint x: 413, startPoint y: 299, endPoint x: 382, endPoint y: 287, distance: 33.2
click at [414, 298] on div "This member was archived on [DATE] . To restore their access to Everlance react…" at bounding box center [784, 195] width 1568 height 390
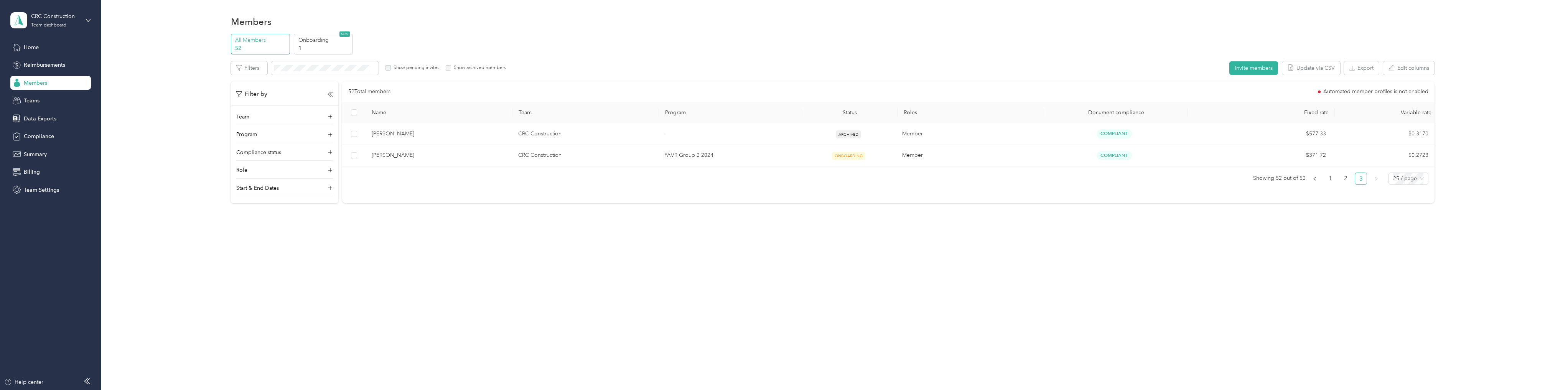
click at [36, 83] on span "Members" at bounding box center [35, 83] width 23 height 8
drag, startPoint x: 256, startPoint y: 258, endPoint x: 255, endPoint y: 251, distance: 7.1
click at [255, 251] on div "Members All Members 52 Onboarding 1 NEW Edit role Edit team Edit program Export…" at bounding box center [833, 195] width 1463 height 390
